Goal: Task Accomplishment & Management: Complete application form

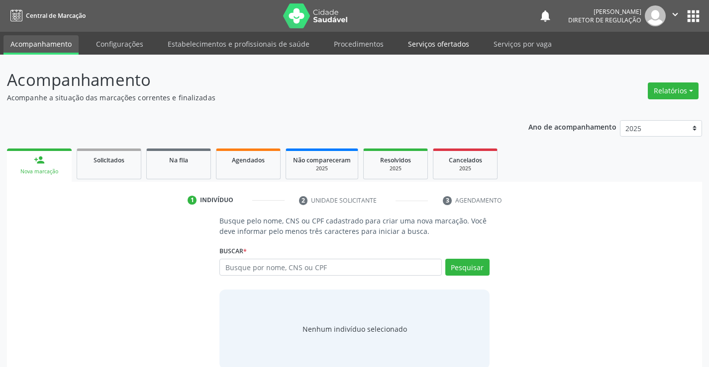
click at [437, 51] on link "Serviços ofertados" at bounding box center [438, 43] width 75 height 17
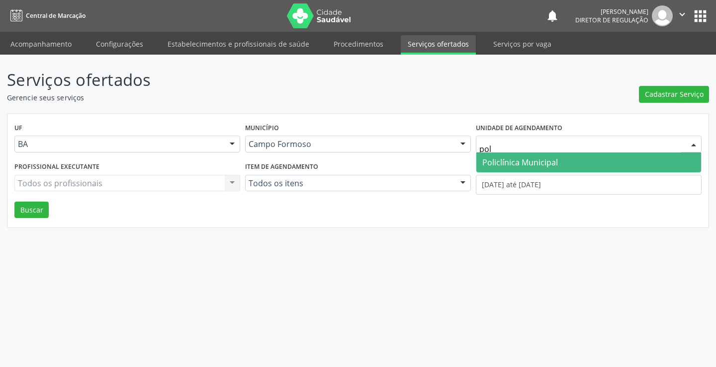
type input "poli"
click at [488, 163] on span "Policlínica Municipal" at bounding box center [520, 162] width 76 height 11
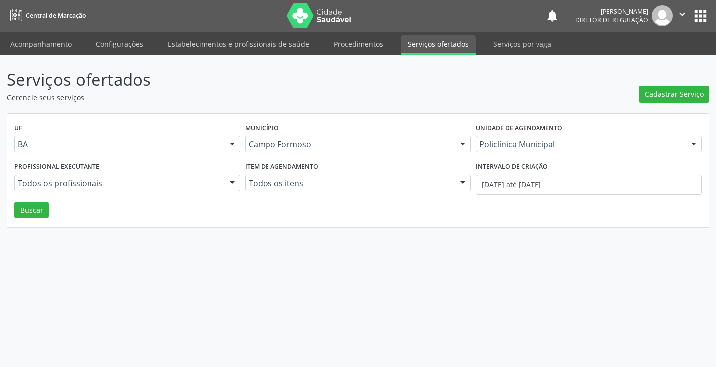
click at [160, 176] on div "Todos os profissionais" at bounding box center [127, 183] width 226 height 17
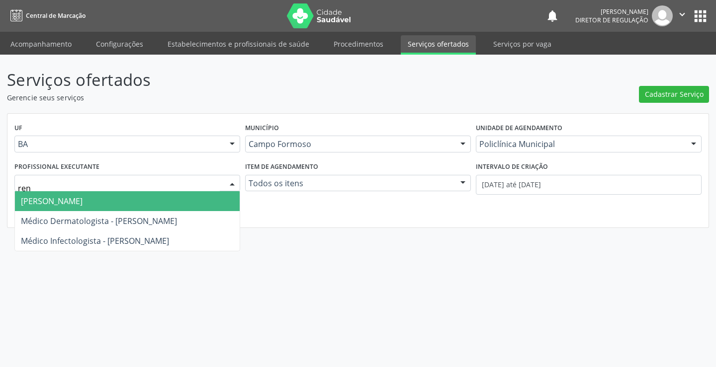
type input "rena"
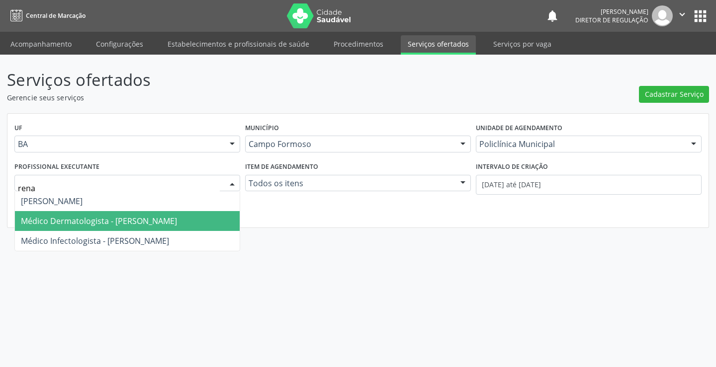
click at [136, 222] on span "Médico Dermatologista - [PERSON_NAME]" at bounding box center [99, 221] width 156 height 11
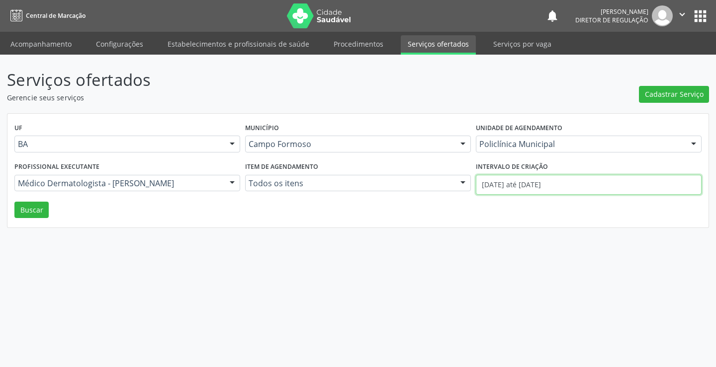
drag, startPoint x: 604, startPoint y: 189, endPoint x: 609, endPoint y: 188, distance: 5.1
click at [608, 188] on input "[DATE] até [DATE]" at bounding box center [589, 185] width 226 height 20
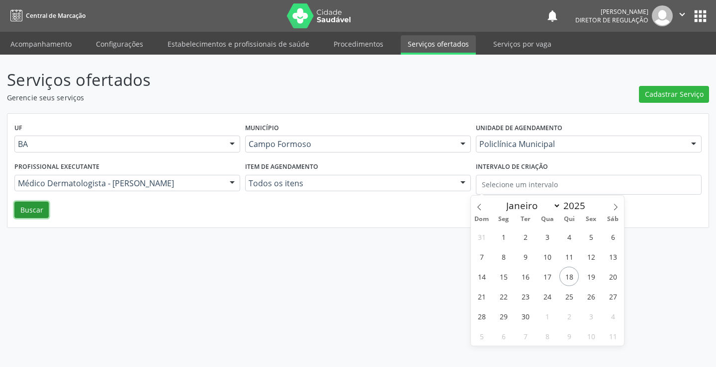
click at [35, 208] on button "Buscar" at bounding box center [31, 210] width 34 height 17
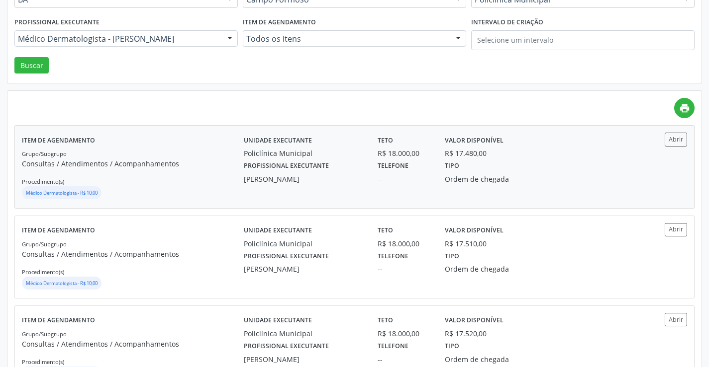
scroll to position [149, 0]
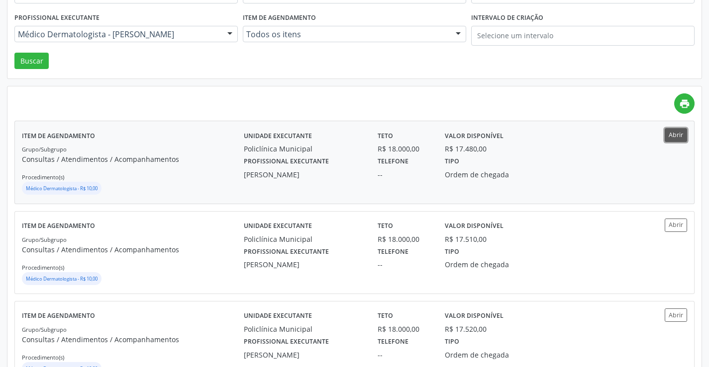
click at [669, 136] on button "Abrir" at bounding box center [675, 134] width 22 height 13
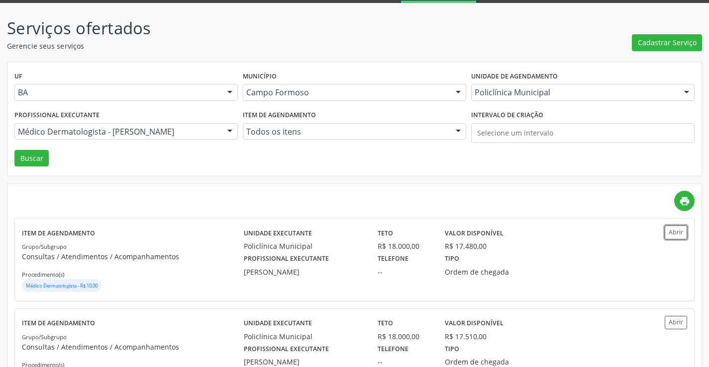
scroll to position [0, 0]
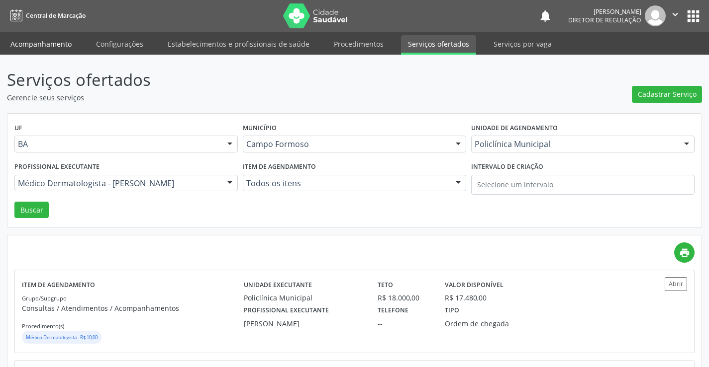
click at [51, 42] on link "Acompanhamento" at bounding box center [40, 43] width 75 height 17
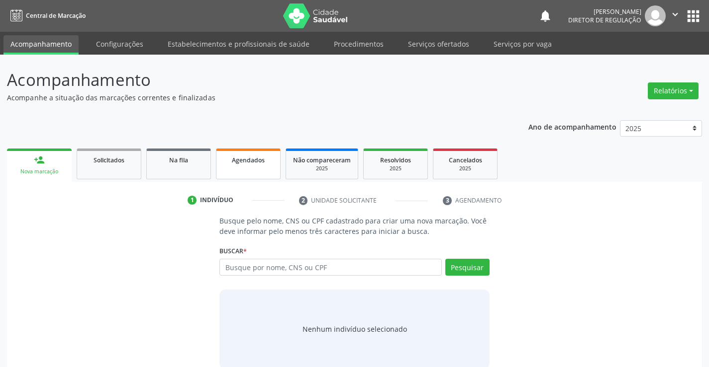
click at [246, 176] on link "Agendados" at bounding box center [248, 164] width 65 height 31
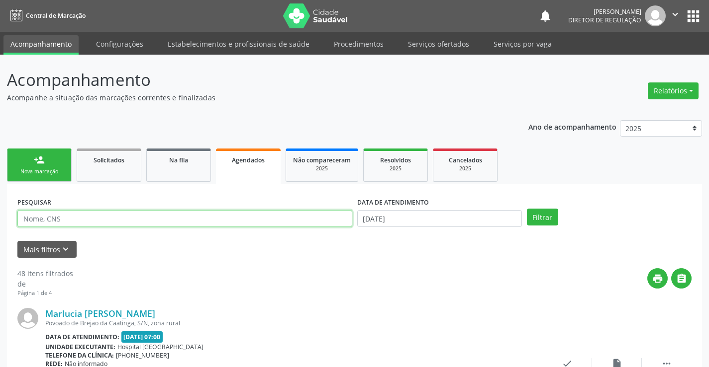
click at [63, 220] on input "text" at bounding box center [184, 218] width 335 height 17
type input "[PERSON_NAME]"
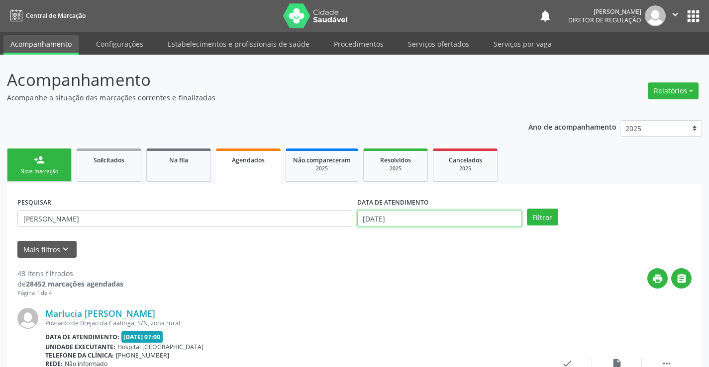
click at [444, 219] on input "[DATE]" at bounding box center [439, 218] width 165 height 17
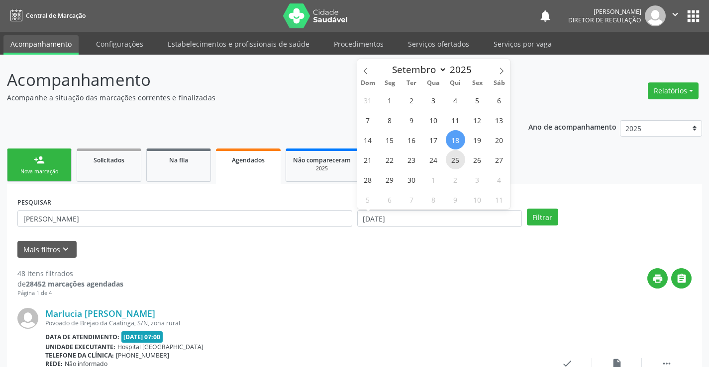
click at [459, 158] on span "25" at bounding box center [455, 159] width 19 height 19
type input "25/09/2025"
click at [459, 158] on span "25" at bounding box center [455, 159] width 19 height 19
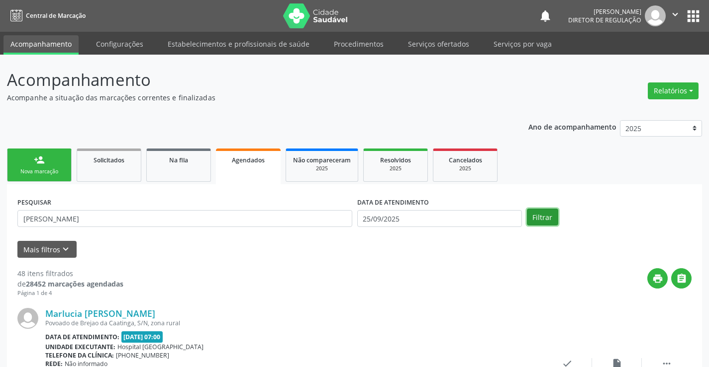
click at [545, 218] on button "Filtrar" at bounding box center [542, 217] width 31 height 17
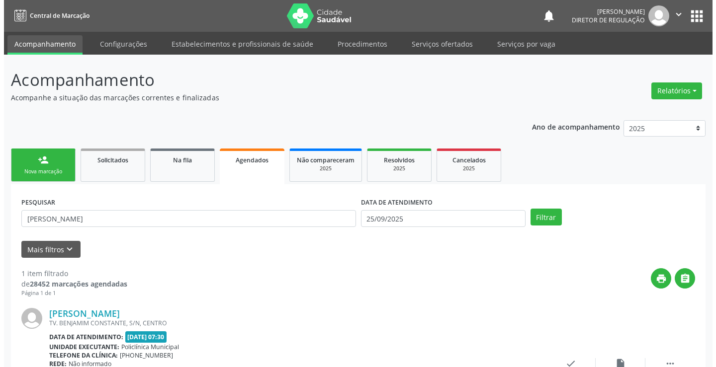
scroll to position [90, 0]
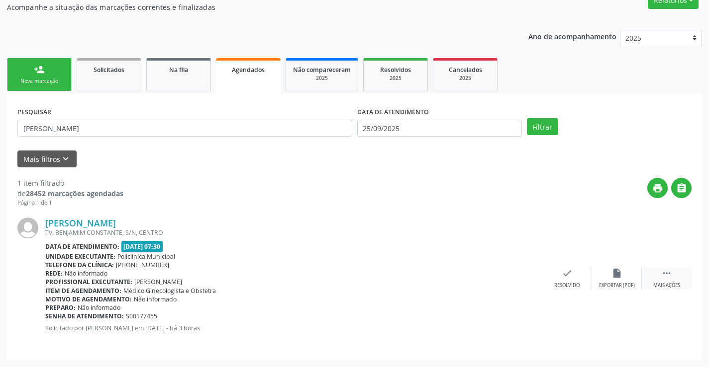
click at [663, 276] on icon "" at bounding box center [666, 273] width 11 height 11
click at [508, 280] on div "cancel Cancelar" at bounding box center [517, 278] width 50 height 21
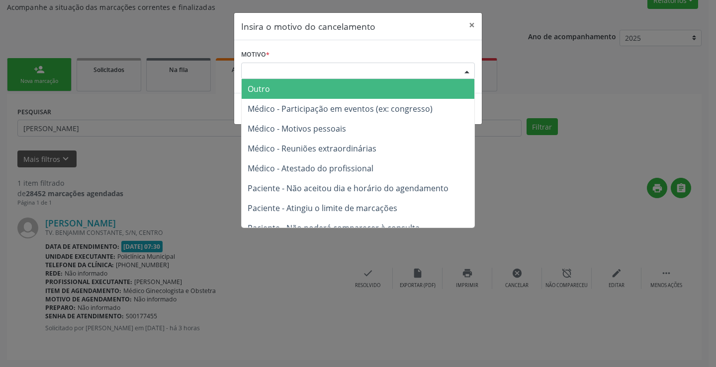
click at [327, 71] on div "Escolha o motivo" at bounding box center [358, 71] width 234 height 17
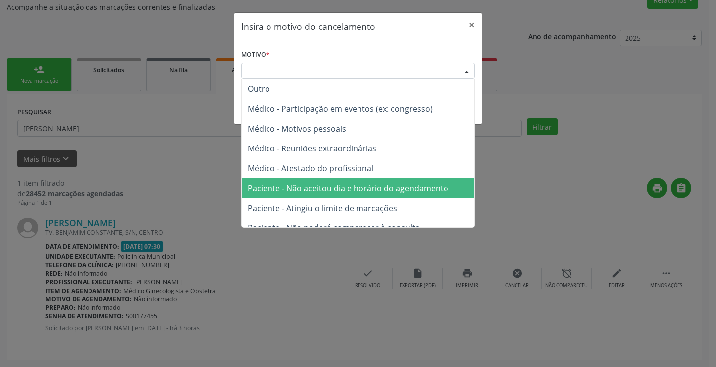
click at [343, 182] on span "Paciente - Não aceitou dia e horário do agendamento" at bounding box center [358, 189] width 233 height 20
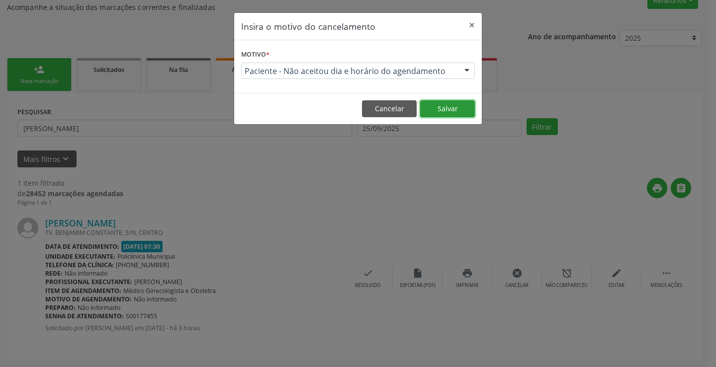
click at [430, 112] on button "Salvar" at bounding box center [447, 108] width 55 height 17
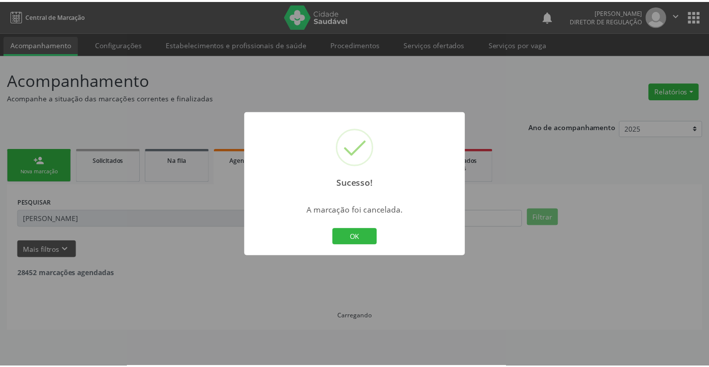
scroll to position [0, 0]
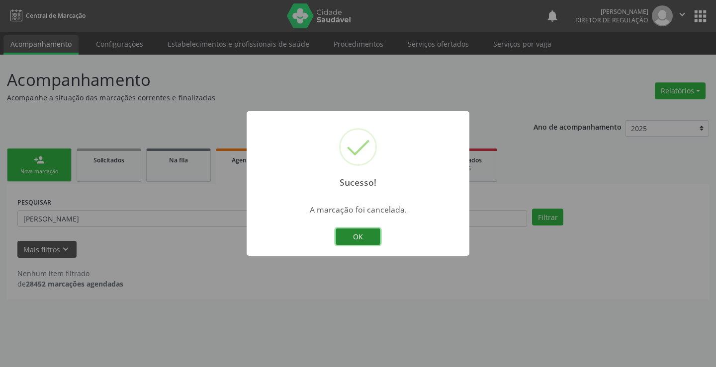
click at [364, 237] on button "OK" at bounding box center [358, 237] width 45 height 17
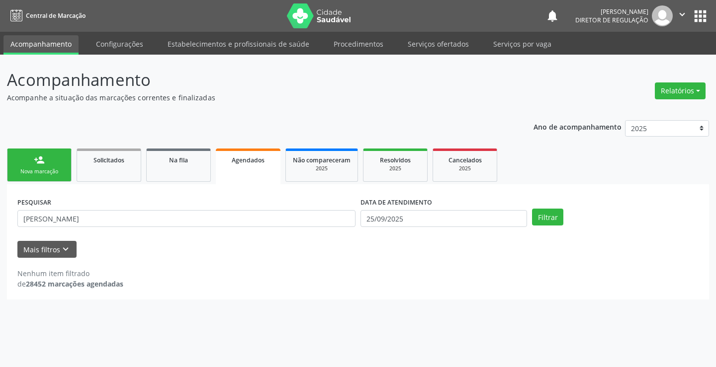
click at [45, 165] on link "person_add Nova marcação" at bounding box center [39, 165] width 65 height 33
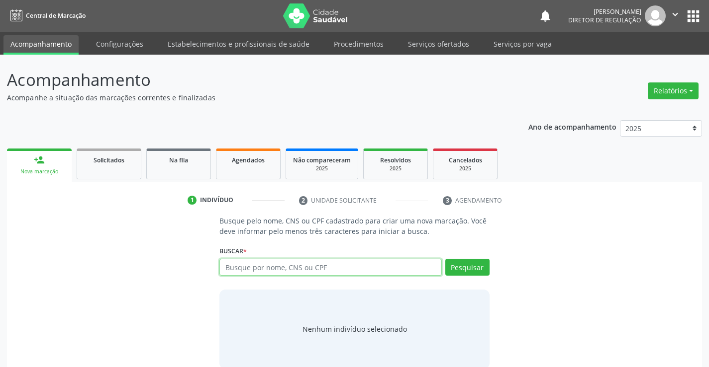
click at [269, 268] on input "text" at bounding box center [330, 267] width 222 height 17
type input "70217795882293"
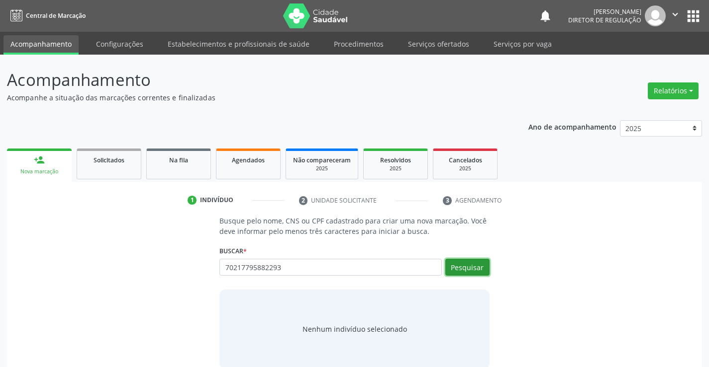
click at [477, 268] on button "Pesquisar" at bounding box center [467, 267] width 44 height 17
type input "70217795882293"
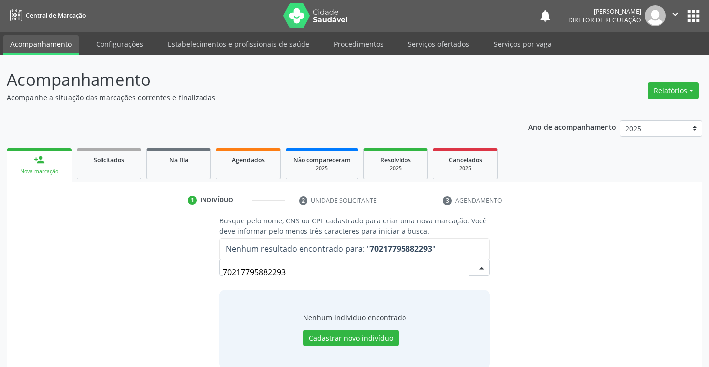
click at [243, 273] on input "70217795882293" at bounding box center [346, 273] width 246 height 20
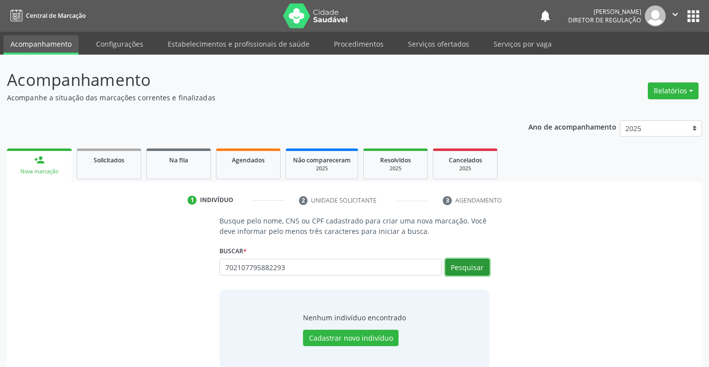
click at [479, 271] on button "Pesquisar" at bounding box center [467, 267] width 44 height 17
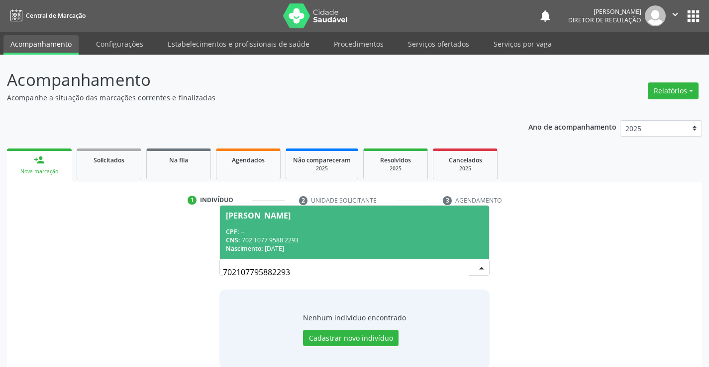
click at [279, 232] on div "CPF: --" at bounding box center [354, 232] width 257 height 8
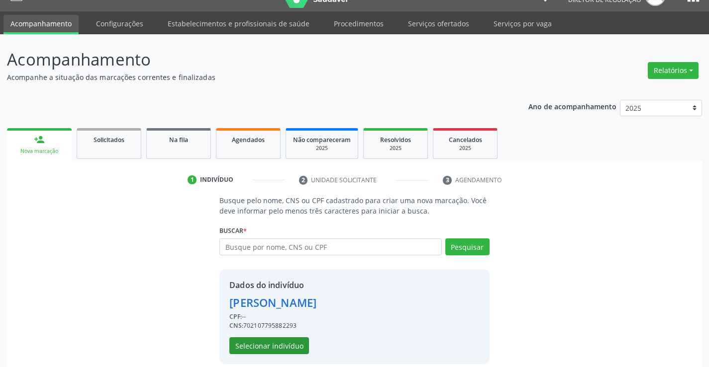
scroll to position [31, 0]
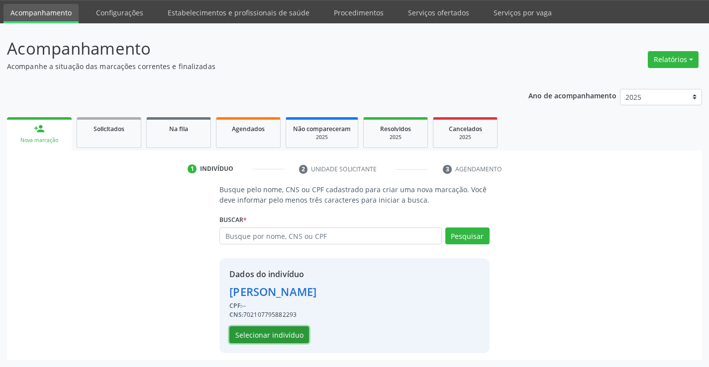
click at [283, 332] on button "Selecionar indivíduo" at bounding box center [269, 335] width 80 height 17
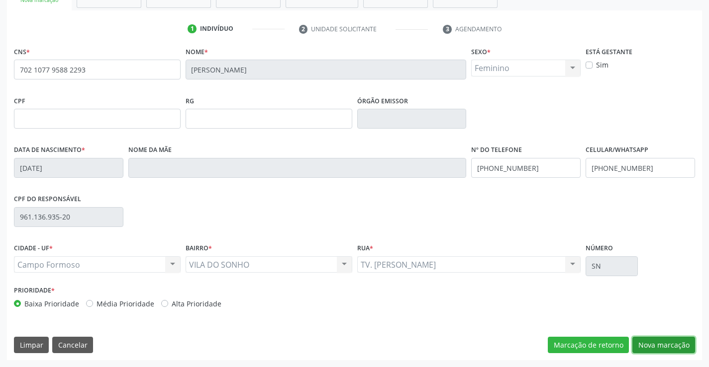
click at [656, 347] on button "Nova marcação" at bounding box center [663, 345] width 63 height 17
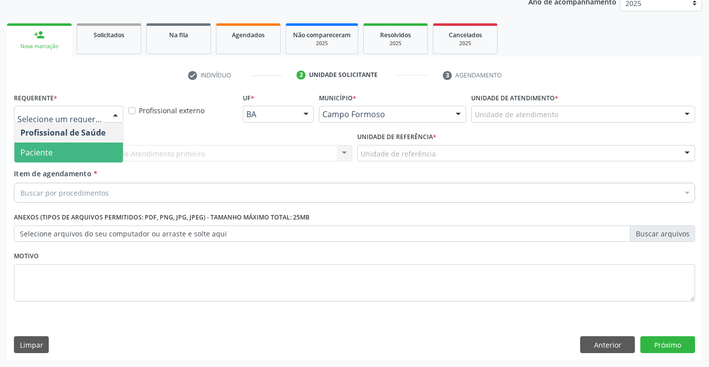
click at [71, 144] on span "Paciente" at bounding box center [68, 153] width 108 height 20
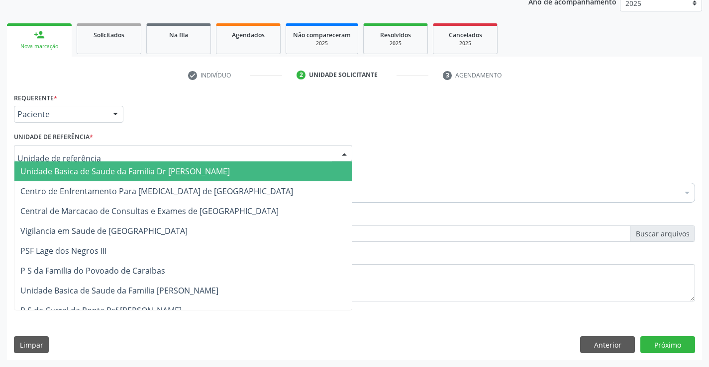
click at [212, 148] on div at bounding box center [183, 153] width 338 height 17
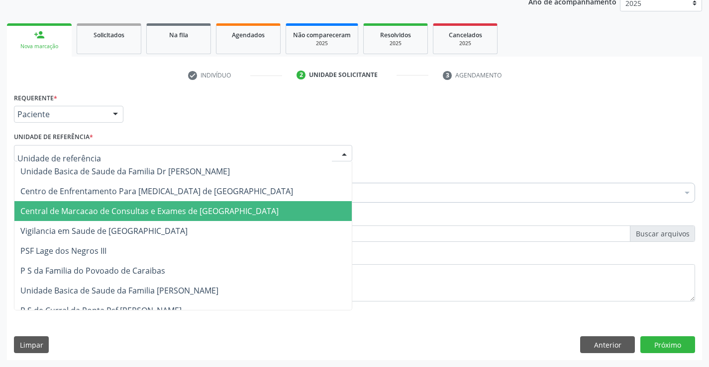
drag, startPoint x: 190, startPoint y: 205, endPoint x: 201, endPoint y: 203, distance: 11.0
click at [191, 205] on span "Central de Marcacao de Consultas e Exames de [GEOGRAPHIC_DATA]" at bounding box center [182, 211] width 337 height 20
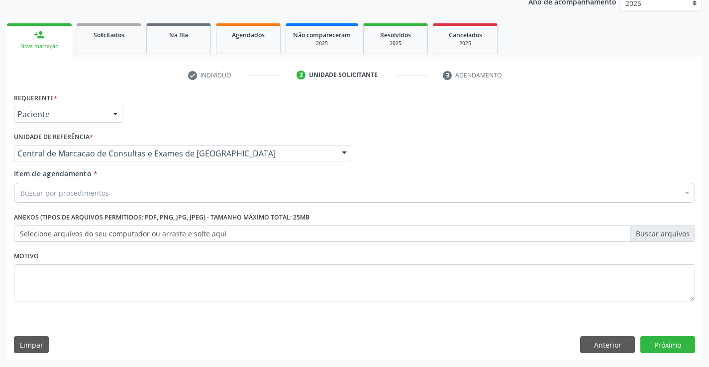
click at [237, 195] on div "Buscar por procedimentos" at bounding box center [354, 193] width 681 height 20
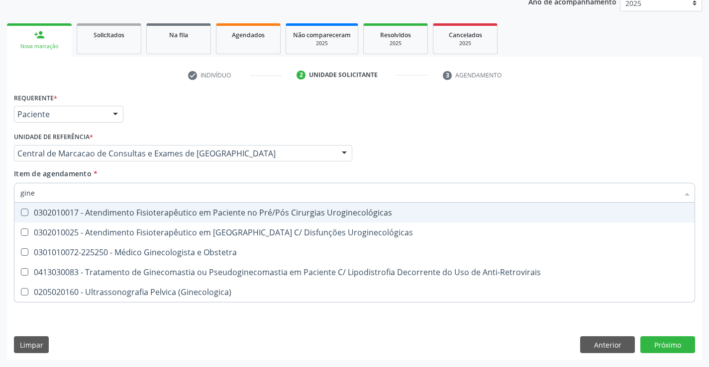
type input "ginec"
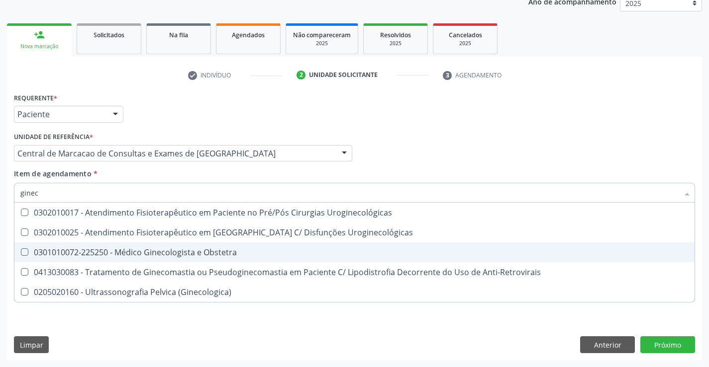
drag, startPoint x: 228, startPoint y: 252, endPoint x: 307, endPoint y: 234, distance: 80.6
click at [229, 252] on div "0301010072-225250 - Médico Ginecologista e Obstetra" at bounding box center [354, 253] width 668 height 8
checkbox Obstetra "true"
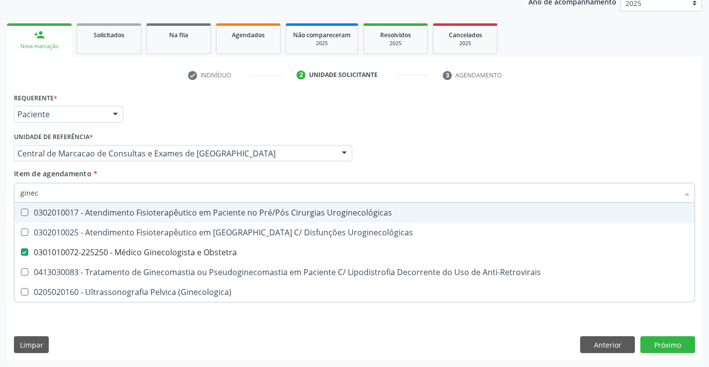
click at [539, 141] on div "Profissional Solicitante Por favor, selecione a Unidade de Atendimento primeiro…" at bounding box center [354, 149] width 686 height 39
checkbox Uroginecológicas "true"
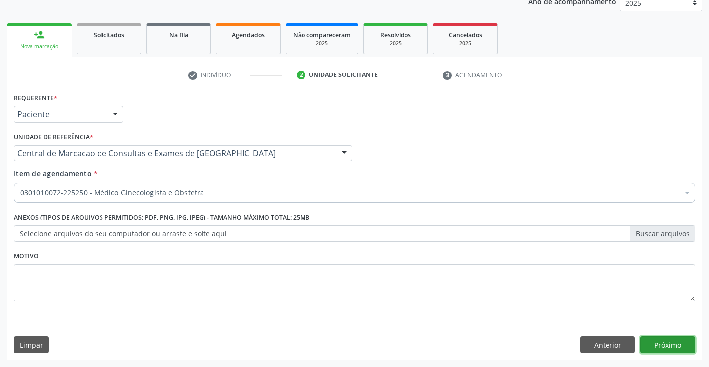
click at [667, 352] on button "Próximo" at bounding box center [667, 345] width 55 height 17
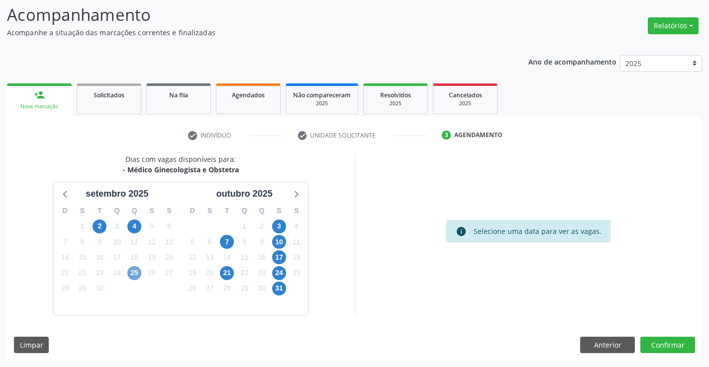
click at [139, 273] on span "25" at bounding box center [134, 274] width 14 height 14
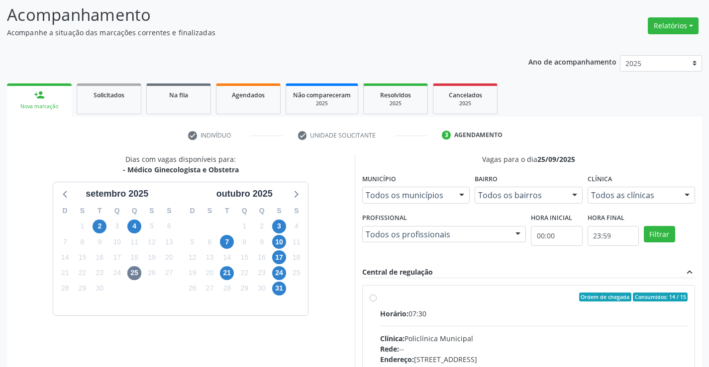
click at [504, 309] on div "Horário: 07:30" at bounding box center [534, 314] width 308 height 10
click at [376, 302] on input "Ordem de chegada Consumidos: 14 / 15 Horário: 07:30 Clínica: Policlínica Munici…" at bounding box center [372, 297] width 7 height 9
radio input "true"
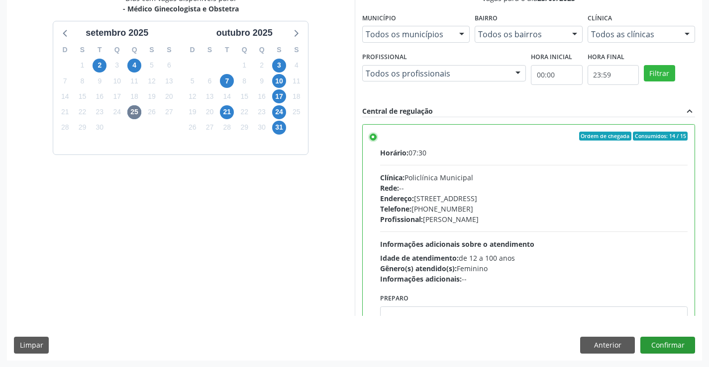
scroll to position [227, 0]
click at [681, 337] on button "Confirmar" at bounding box center [667, 345] width 55 height 17
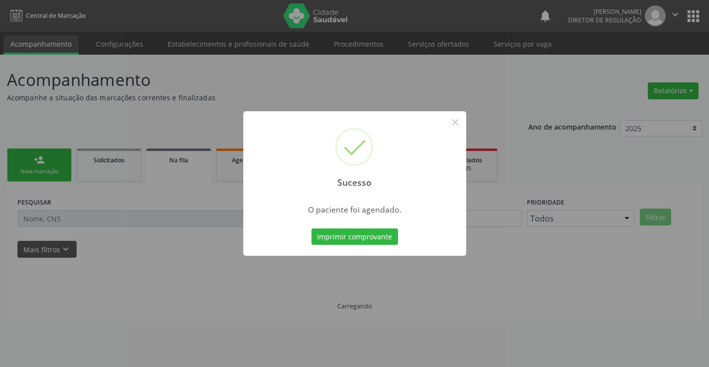
scroll to position [0, 0]
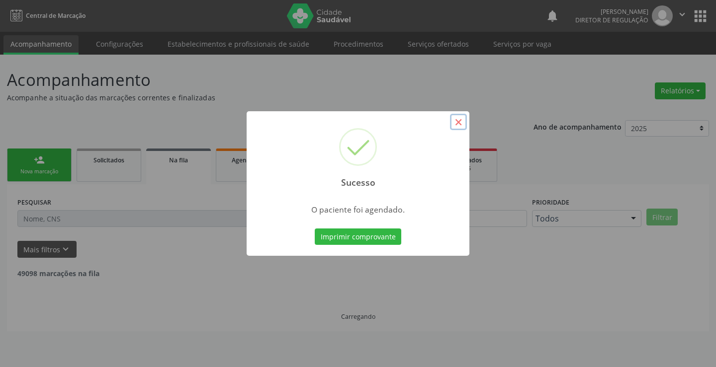
click at [453, 124] on button "×" at bounding box center [458, 122] width 17 height 17
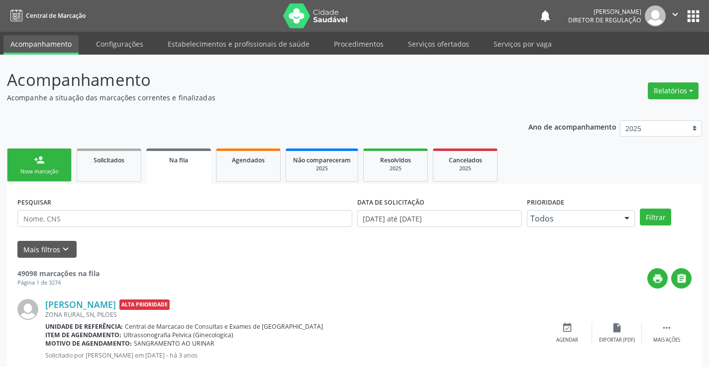
drag, startPoint x: 683, startPoint y: 11, endPoint x: 676, endPoint y: 15, distance: 8.0
click at [681, 12] on button "" at bounding box center [674, 15] width 19 height 21
click at [641, 63] on link "Sair" at bounding box center [649, 61] width 69 height 14
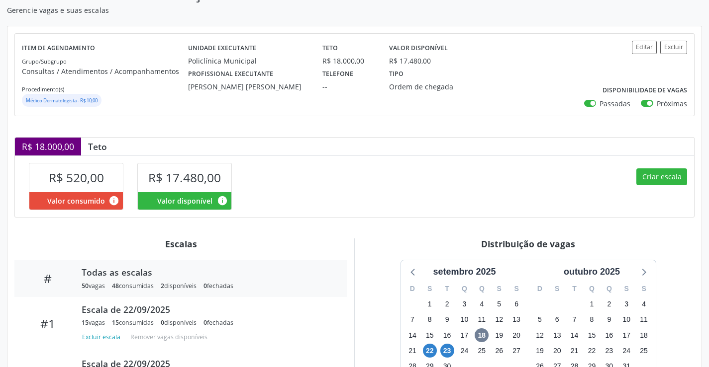
scroll to position [194, 0]
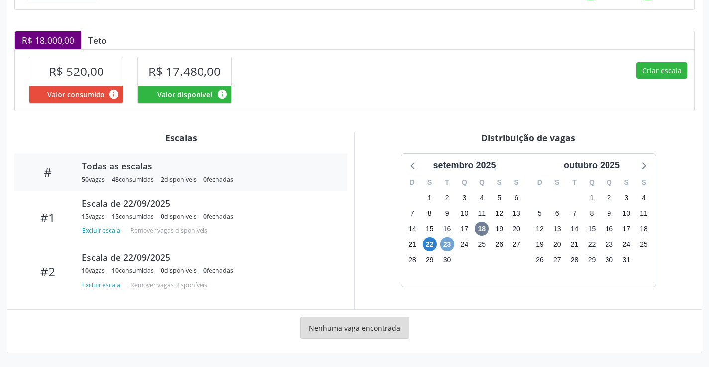
click at [448, 244] on span "23" at bounding box center [447, 245] width 14 height 14
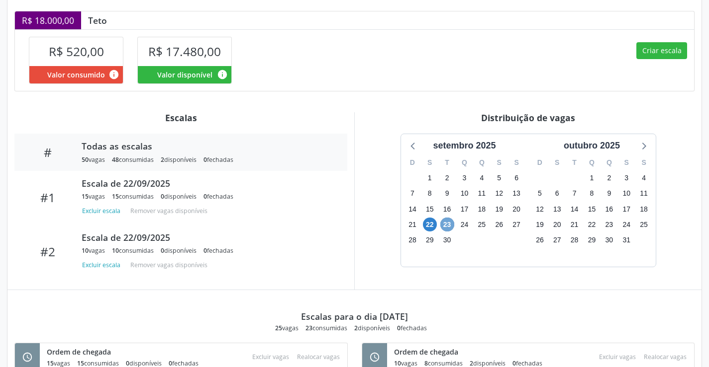
scroll to position [199, 0]
